Goal: Information Seeking & Learning: Learn about a topic

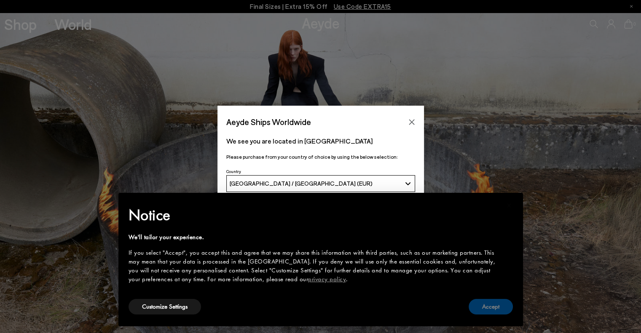
click at [489, 310] on button "Accept" at bounding box center [491, 307] width 44 height 16
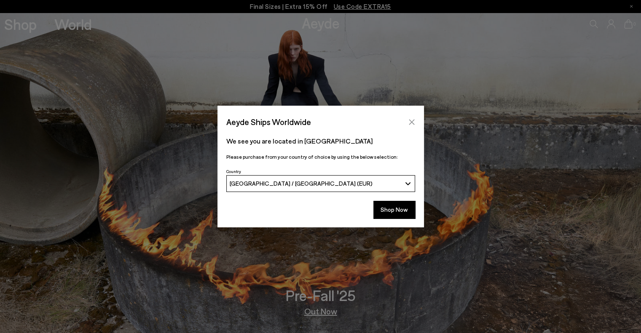
click at [411, 123] on icon "Close" at bounding box center [411, 121] width 5 height 5
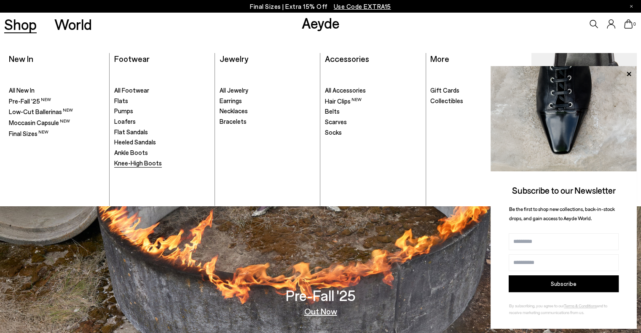
click at [117, 164] on span "Knee-High Boots" at bounding box center [138, 163] width 48 height 8
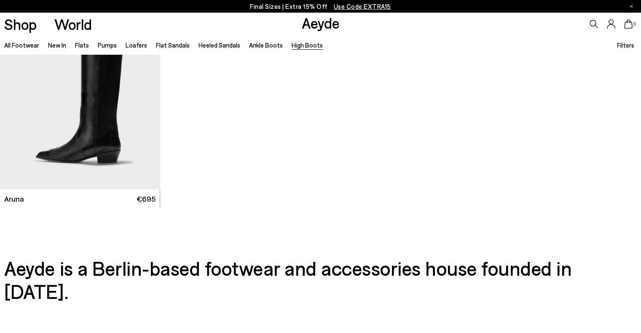
scroll to position [509, 0]
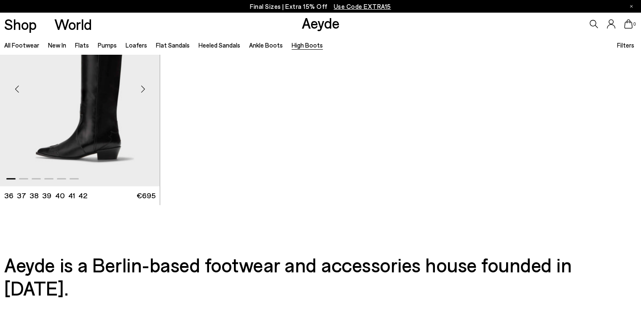
click at [65, 116] on img "1 / 6" at bounding box center [80, 85] width 160 height 201
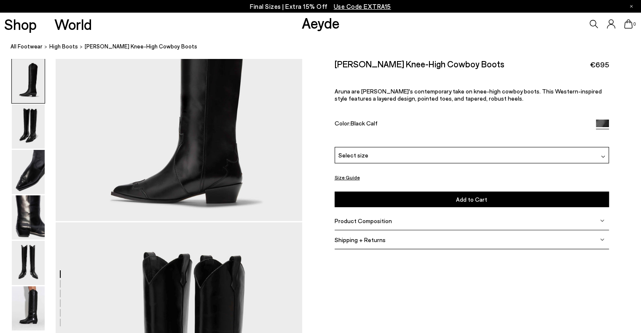
scroll to position [107, 0]
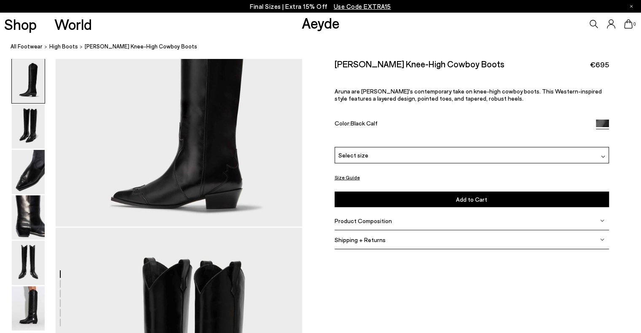
click at [601, 220] on img at bounding box center [602, 221] width 4 height 4
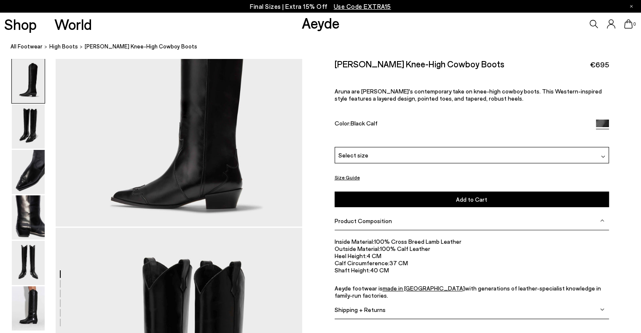
click at [384, 290] on span "made in Italy" at bounding box center [424, 288] width 82 height 7
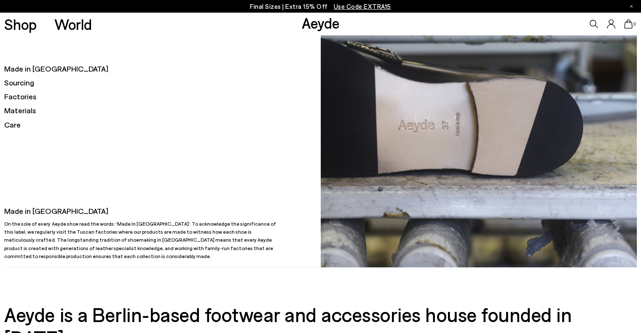
scroll to position [65, 0]
click at [8, 81] on h5 "Sourcing" at bounding box center [162, 83] width 316 height 11
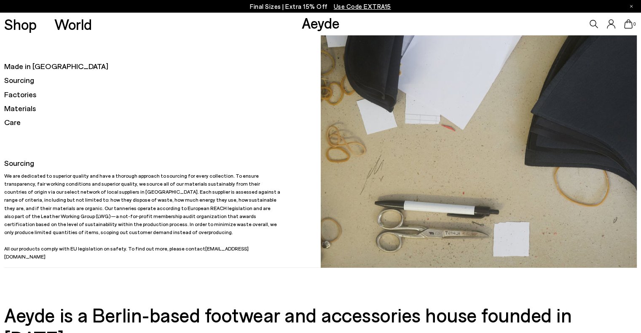
click at [14, 97] on h5 "Factories" at bounding box center [162, 94] width 316 height 11
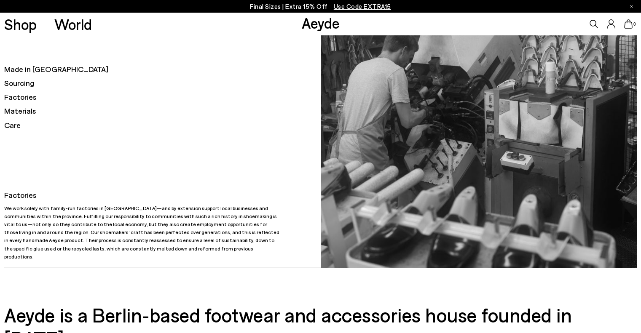
click at [13, 107] on h5 "Materials" at bounding box center [162, 111] width 316 height 11
